Goal: Find contact information: Find contact information

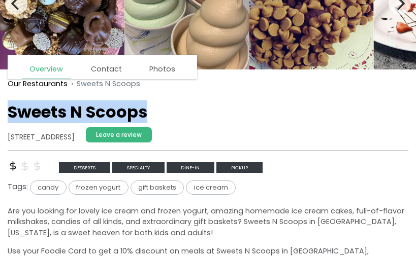
scroll to position [95, 0]
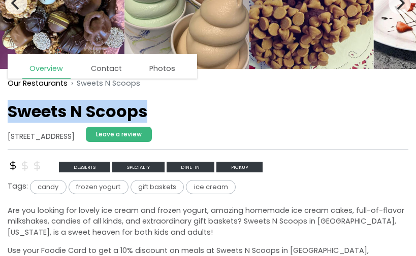
click at [9, 136] on address "[STREET_ADDRESS]" at bounding box center [41, 136] width 67 height 11
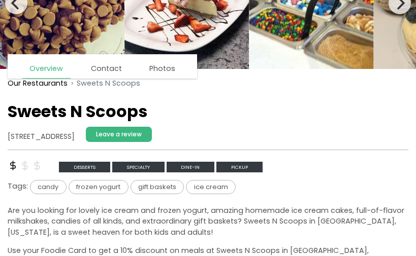
copy address "[STREET_ADDRESS]"
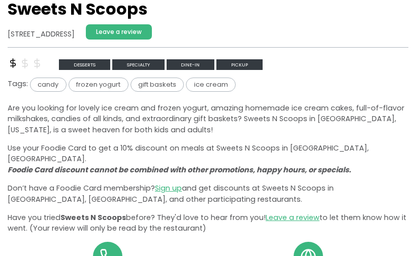
scroll to position [198, 0]
click at [211, 82] on span "ice cream" at bounding box center [211, 85] width 50 height 14
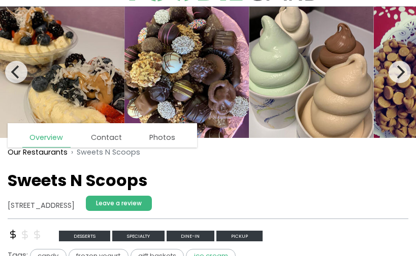
scroll to position [0, 0]
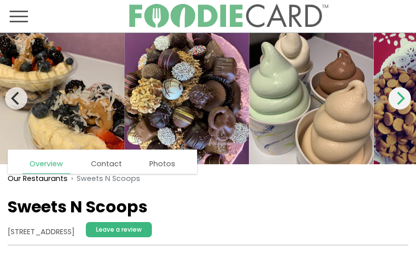
click at [401, 100] on icon "Next" at bounding box center [399, 98] width 13 height 13
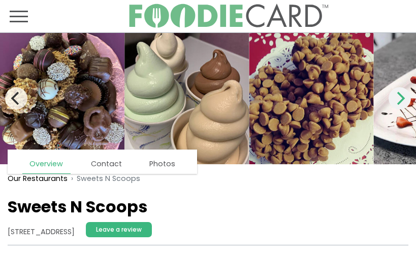
click at [400, 100] on icon "Next" at bounding box center [399, 98] width 13 height 13
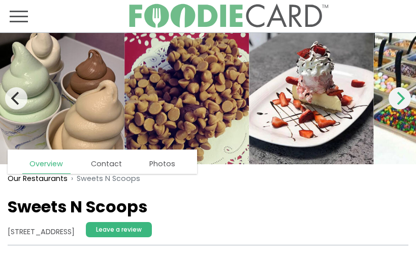
click at [401, 103] on icon "Next" at bounding box center [399, 98] width 13 height 13
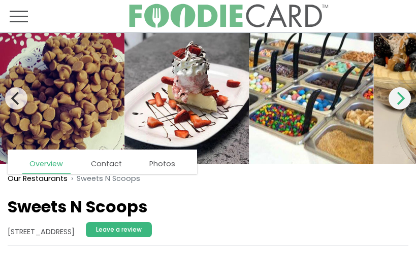
click at [402, 103] on icon "Next" at bounding box center [399, 98] width 13 height 13
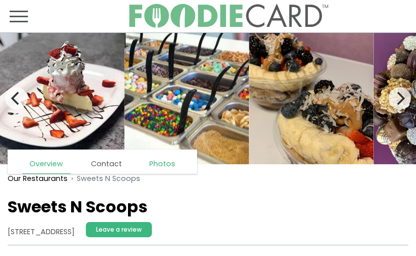
click at [162, 165] on link "Photos" at bounding box center [162, 164] width 41 height 18
click at [160, 167] on link "Photos" at bounding box center [162, 164] width 41 height 18
click at [108, 165] on link "Contact" at bounding box center [106, 164] width 46 height 18
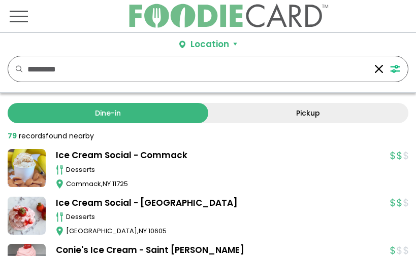
click at [107, 73] on input "*********" at bounding box center [197, 68] width 340 height 25
type input "*"
paste input "**********"
type input "**********"
